Goal: Information Seeking & Learning: Find specific fact

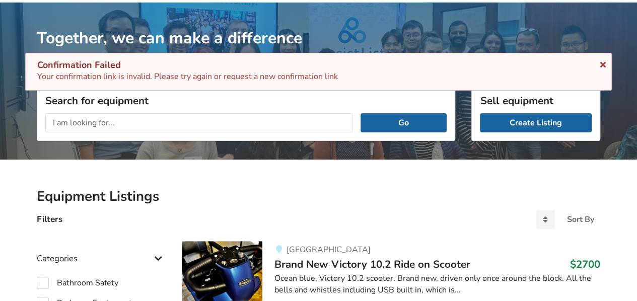
click at [600, 62] on icon at bounding box center [604, 63] width 10 height 8
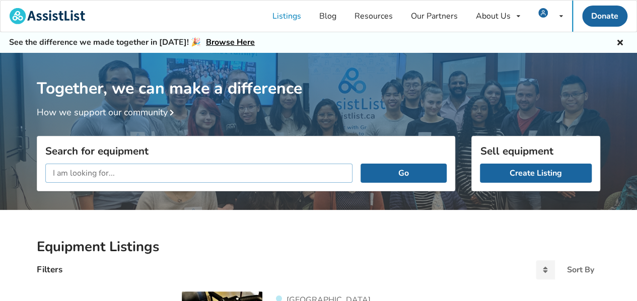
click at [53, 170] on input "text" at bounding box center [198, 173] width 307 height 19
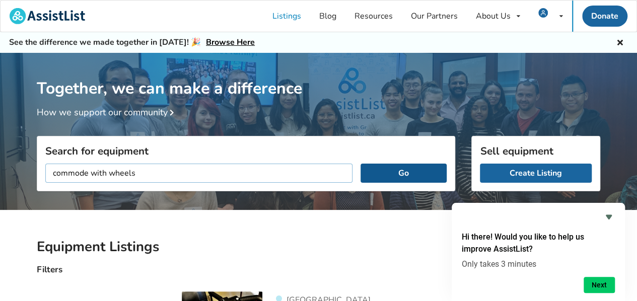
type input "commode with wheels"
click at [406, 171] on button "Go" at bounding box center [404, 173] width 86 height 19
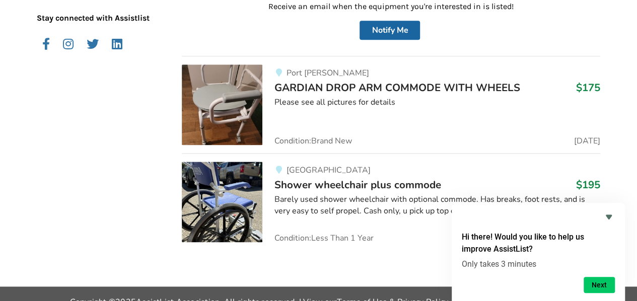
scroll to position [634, 0]
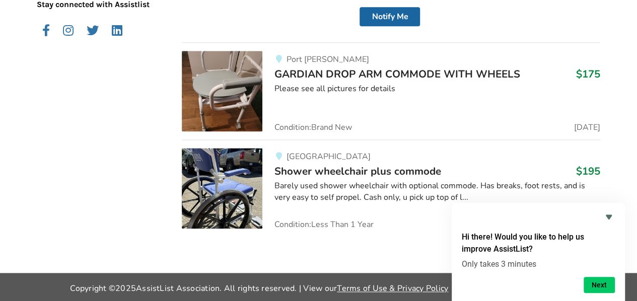
click at [240, 84] on img at bounding box center [222, 91] width 81 height 81
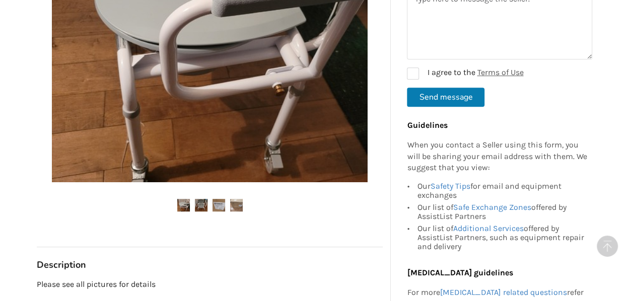
scroll to position [353, 0]
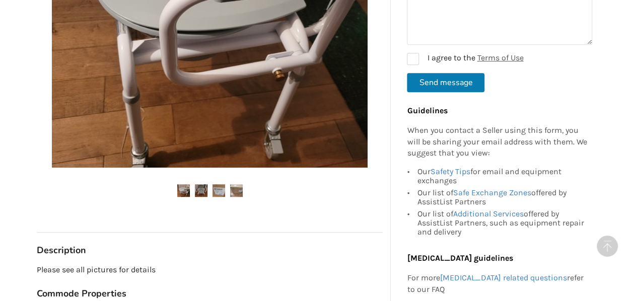
click at [200, 186] on img at bounding box center [201, 190] width 13 height 13
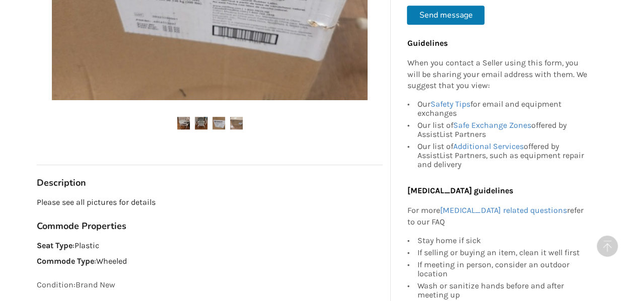
scroll to position [424, 0]
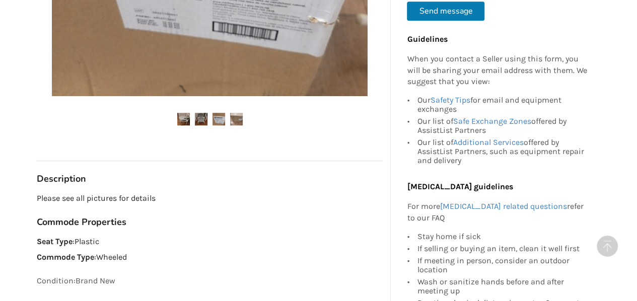
click at [221, 120] on img at bounding box center [219, 119] width 13 height 13
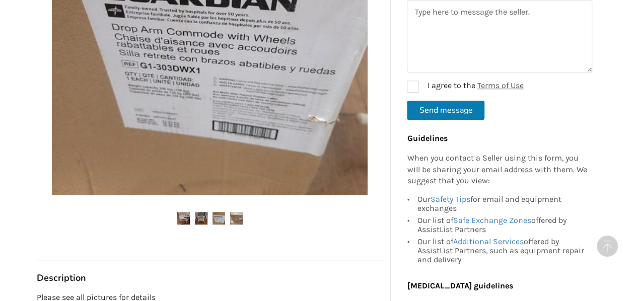
scroll to position [324, 0]
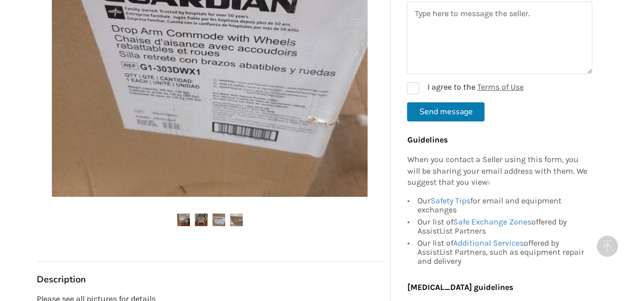
click at [233, 216] on img at bounding box center [236, 220] width 13 height 13
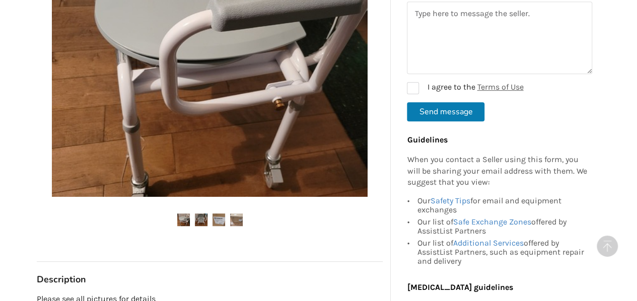
click at [218, 219] on img at bounding box center [219, 220] width 13 height 13
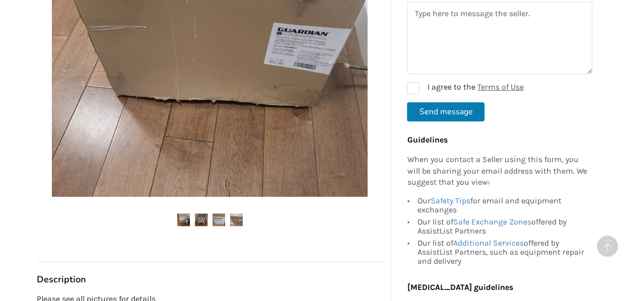
click at [236, 218] on img at bounding box center [236, 220] width 13 height 13
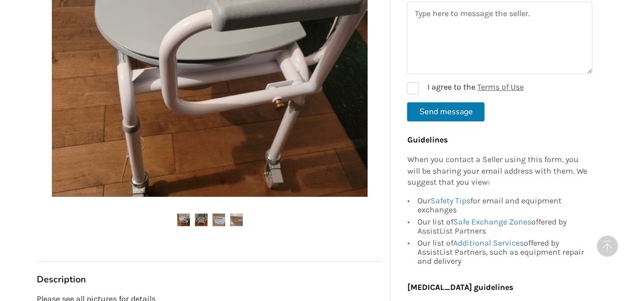
click at [184, 220] on img at bounding box center [183, 220] width 13 height 13
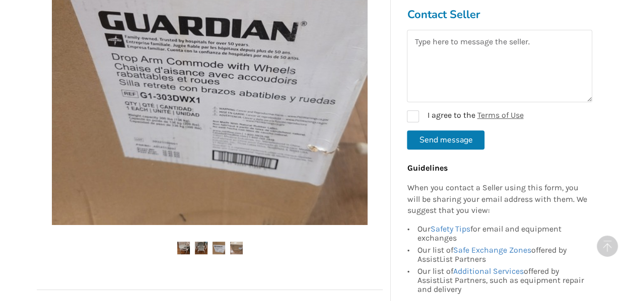
scroll to position [273, 0]
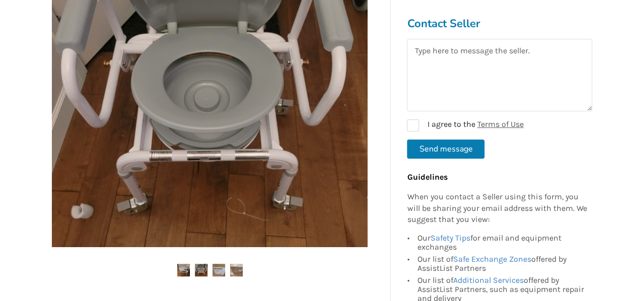
click at [244, 248] on div at bounding box center [210, 110] width 346 height 369
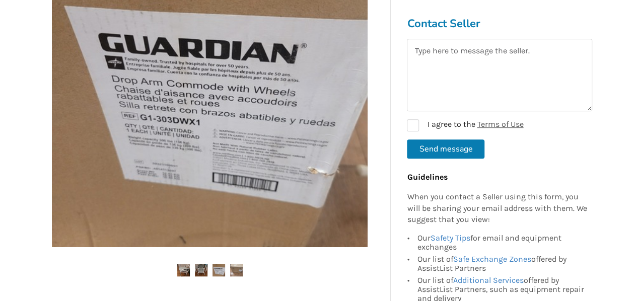
click at [434, 148] on button "Send message" at bounding box center [446, 149] width 78 height 19
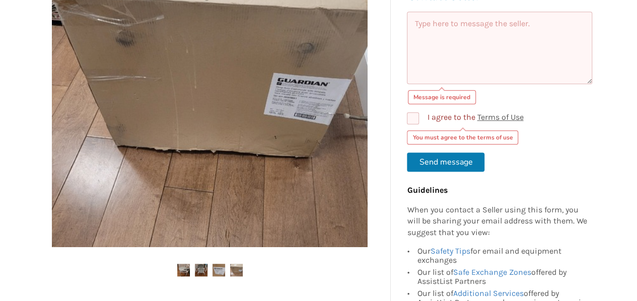
click at [418, 24] on textarea at bounding box center [499, 47] width 185 height 73
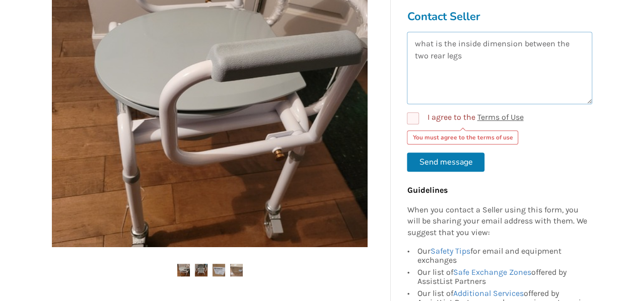
click at [414, 44] on textarea "what is the inside dimension between the two rear legs" at bounding box center [499, 67] width 185 height 73
click at [483, 46] on textarea "Hello my name is [PERSON_NAME] is the inside dimension between the two rear legs" at bounding box center [499, 67] width 185 height 73
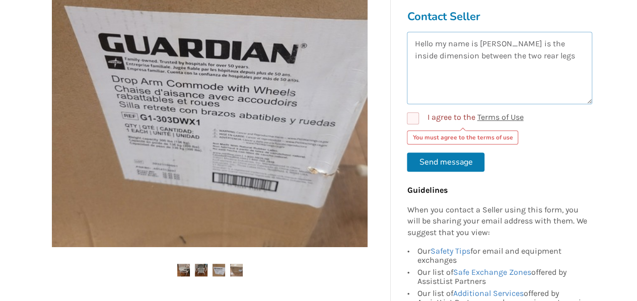
click at [510, 46] on textarea "Hello my name is [PERSON_NAME] is the inside dimension between the two rear legs" at bounding box center [499, 67] width 185 height 73
click at [552, 57] on textarea "Hello my name is [PERSON_NAME], what is the inside dimension between the two re…" at bounding box center [499, 67] width 185 height 73
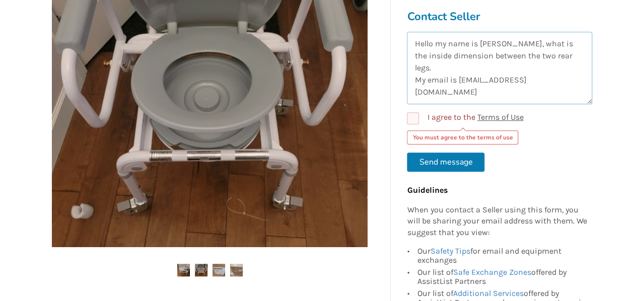
click at [458, 68] on textarea "Hello my name is [PERSON_NAME], what is the inside dimension between the two re…" at bounding box center [499, 67] width 185 height 73
click at [574, 65] on textarea "Hello my name is [PERSON_NAME], what is the inside dimension between the two re…" at bounding box center [499, 67] width 185 height 73
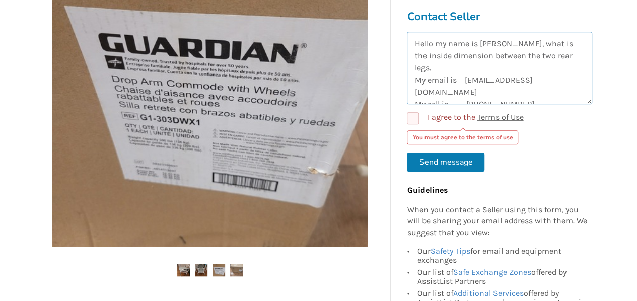
type textarea "Hello my name is [PERSON_NAME], what is the inside dimension between the two re…"
click at [412, 116] on label "I agree to the Terms of Use" at bounding box center [465, 118] width 116 height 12
checkbox input "true"
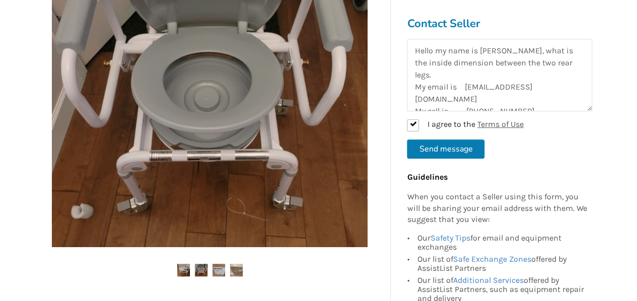
click at [451, 149] on button "Send message" at bounding box center [446, 149] width 78 height 19
checkbox input "false"
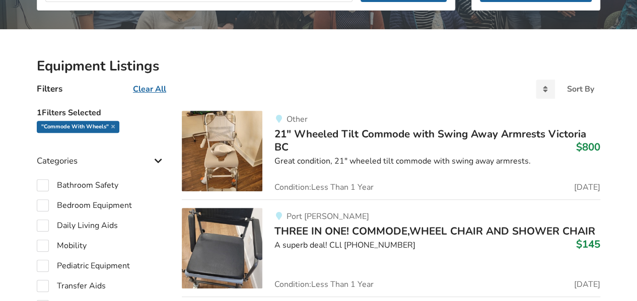
scroll to position [231, 0]
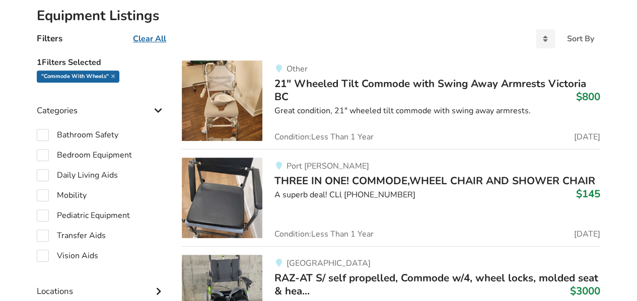
click at [225, 107] on img at bounding box center [222, 100] width 81 height 81
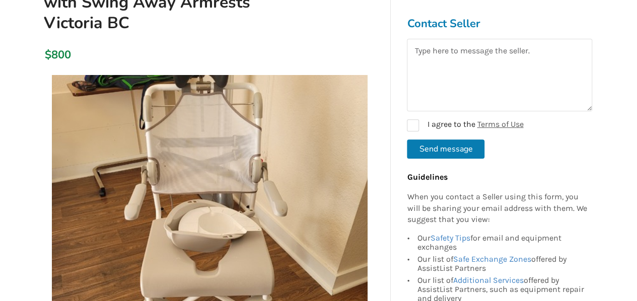
scroll to position [101, 0]
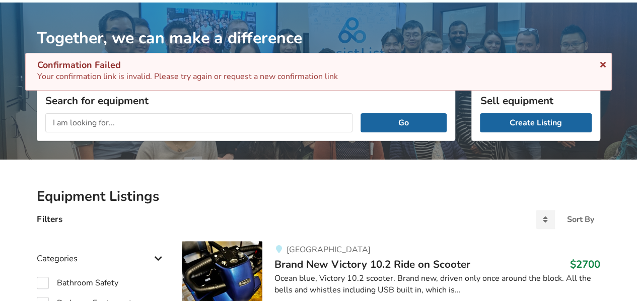
click at [600, 65] on icon at bounding box center [604, 63] width 10 height 8
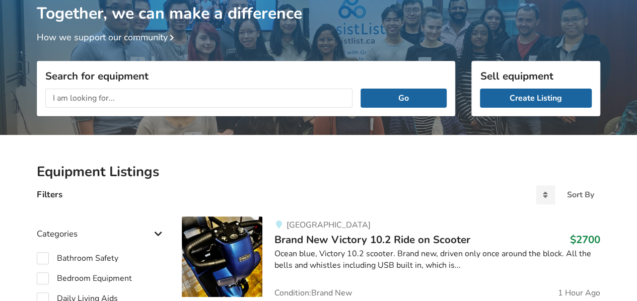
scroll to position [50, 0]
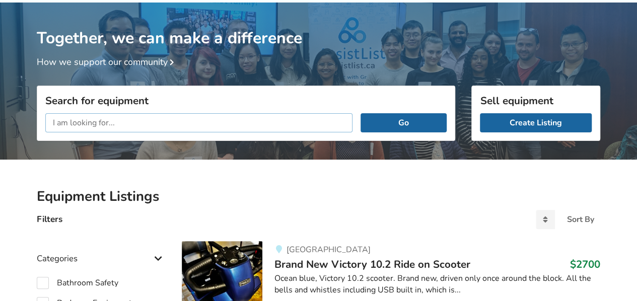
click at [55, 119] on input "text" at bounding box center [198, 122] width 307 height 19
type input "wheeled commode"
click at [407, 121] on button "Go" at bounding box center [404, 122] width 86 height 19
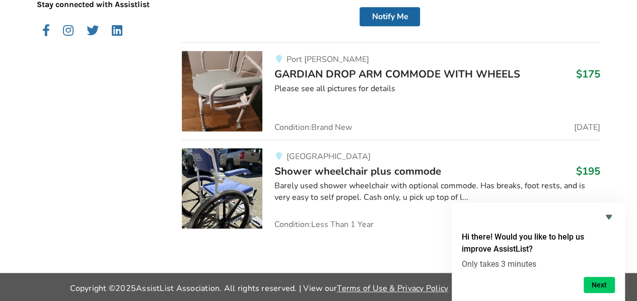
scroll to position [584, 0]
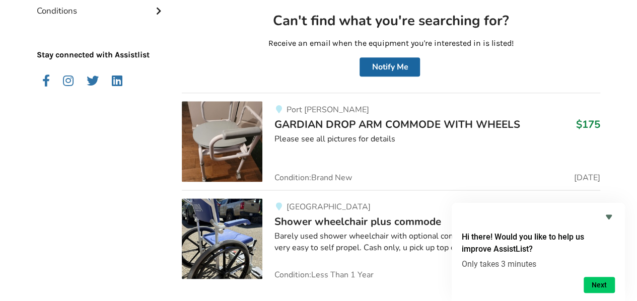
click at [228, 123] on img at bounding box center [222, 141] width 81 height 81
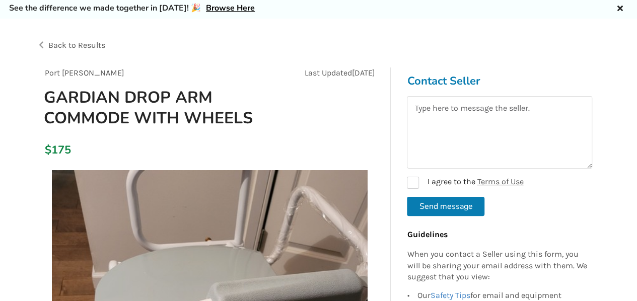
scroll to position [50, 0]
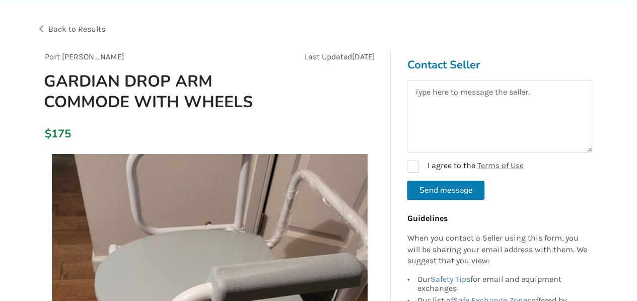
click at [42, 28] on div "Back to Results" at bounding box center [178, 29] width 282 height 28
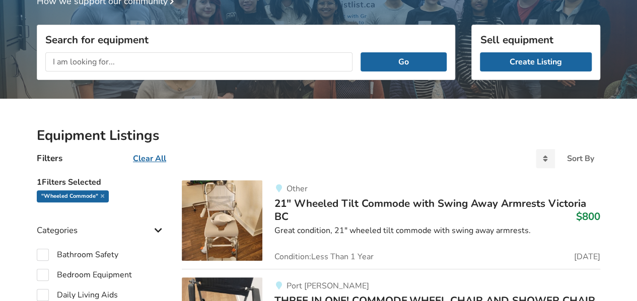
scroll to position [80, 0]
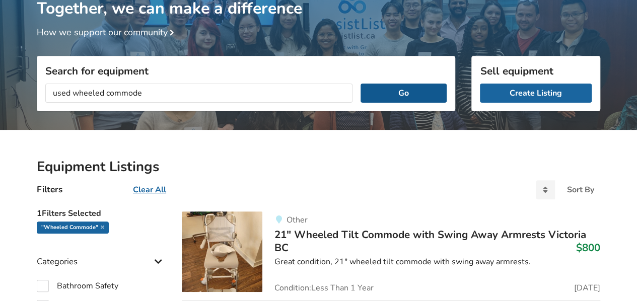
type input "used wheeled commode"
click at [410, 92] on button "Go" at bounding box center [404, 93] width 86 height 19
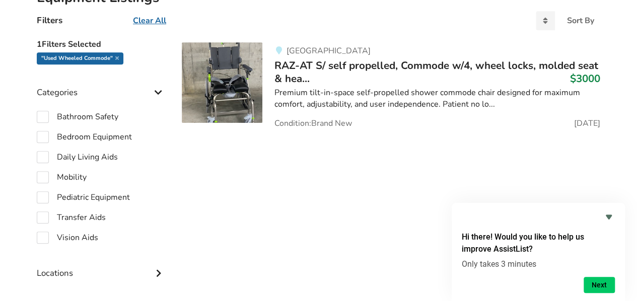
scroll to position [227, 0]
